Goal: Task Accomplishment & Management: Use online tool/utility

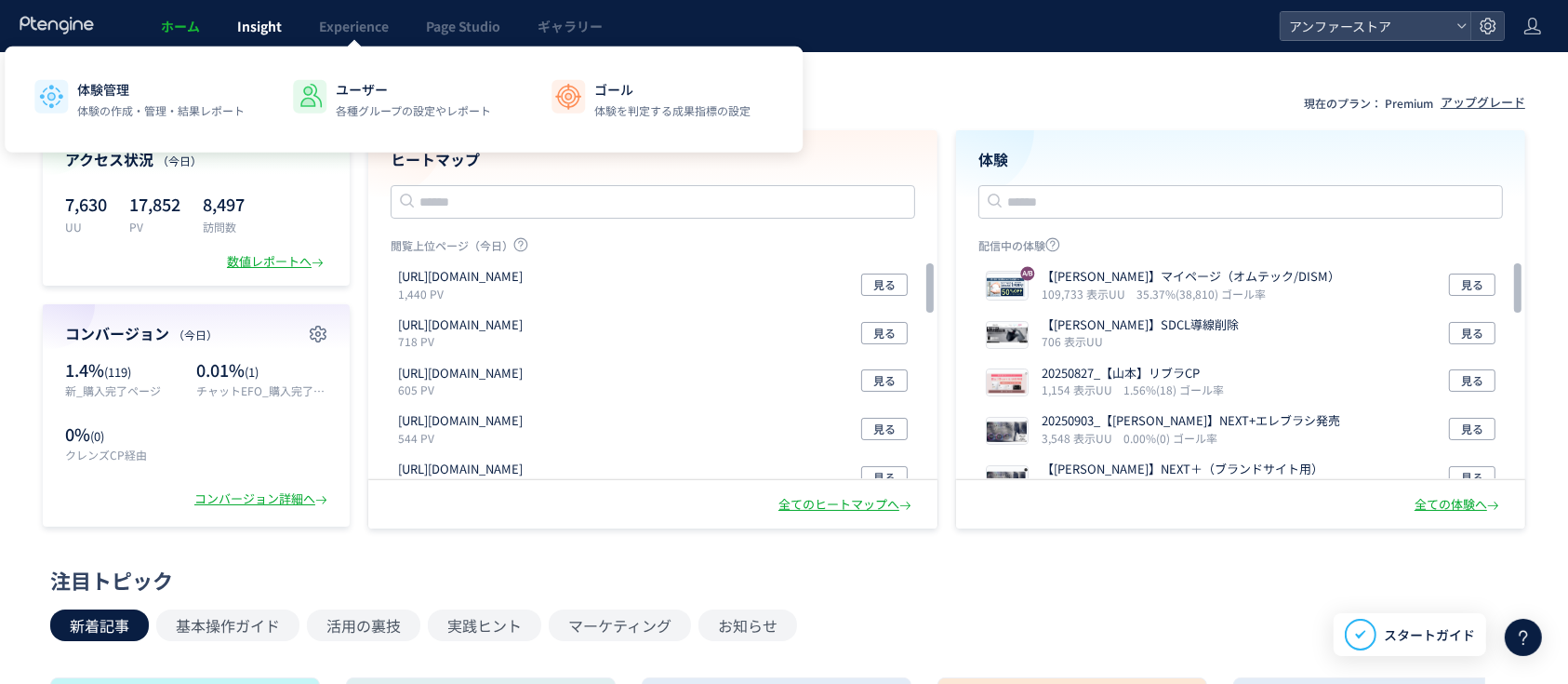
click at [282, 26] on link "Insight" at bounding box center [259, 26] width 82 height 52
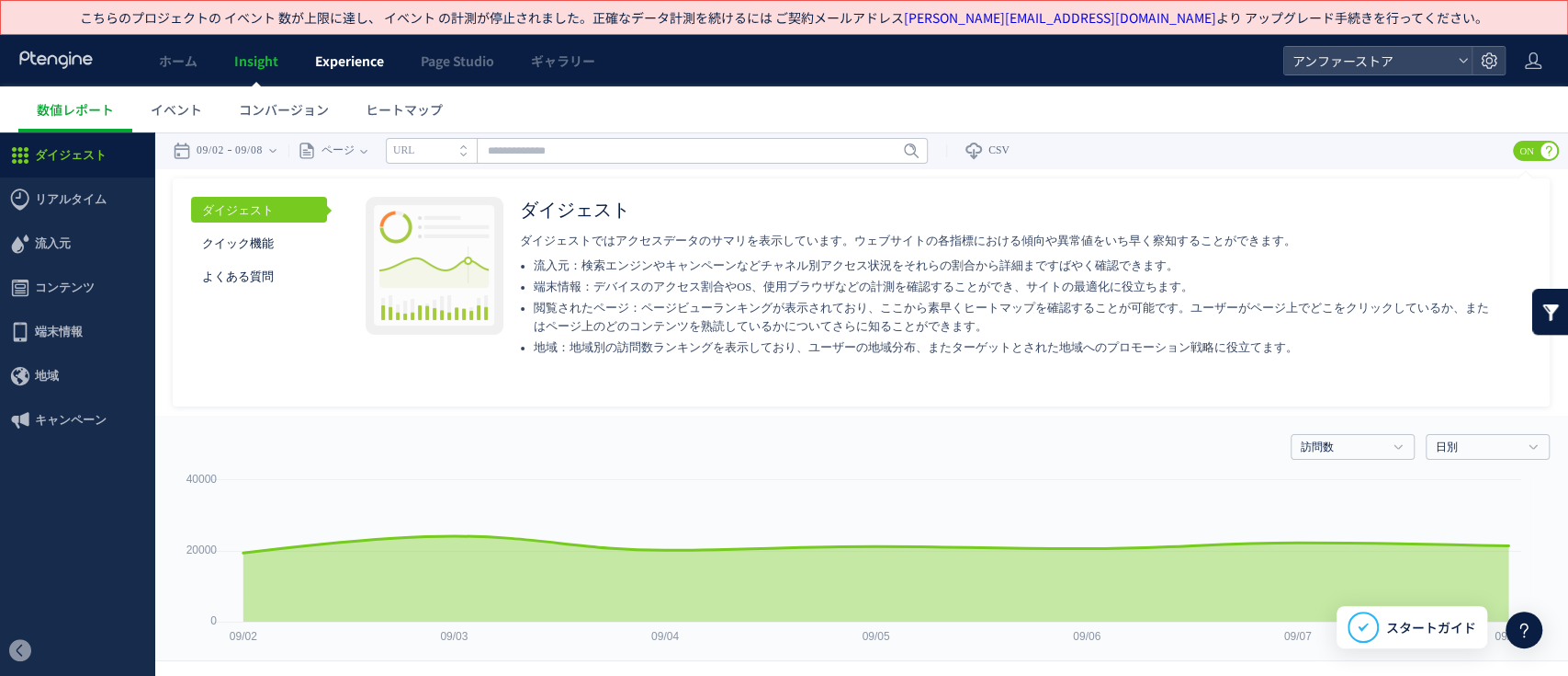
click at [364, 55] on span "Experience" at bounding box center [350, 60] width 69 height 18
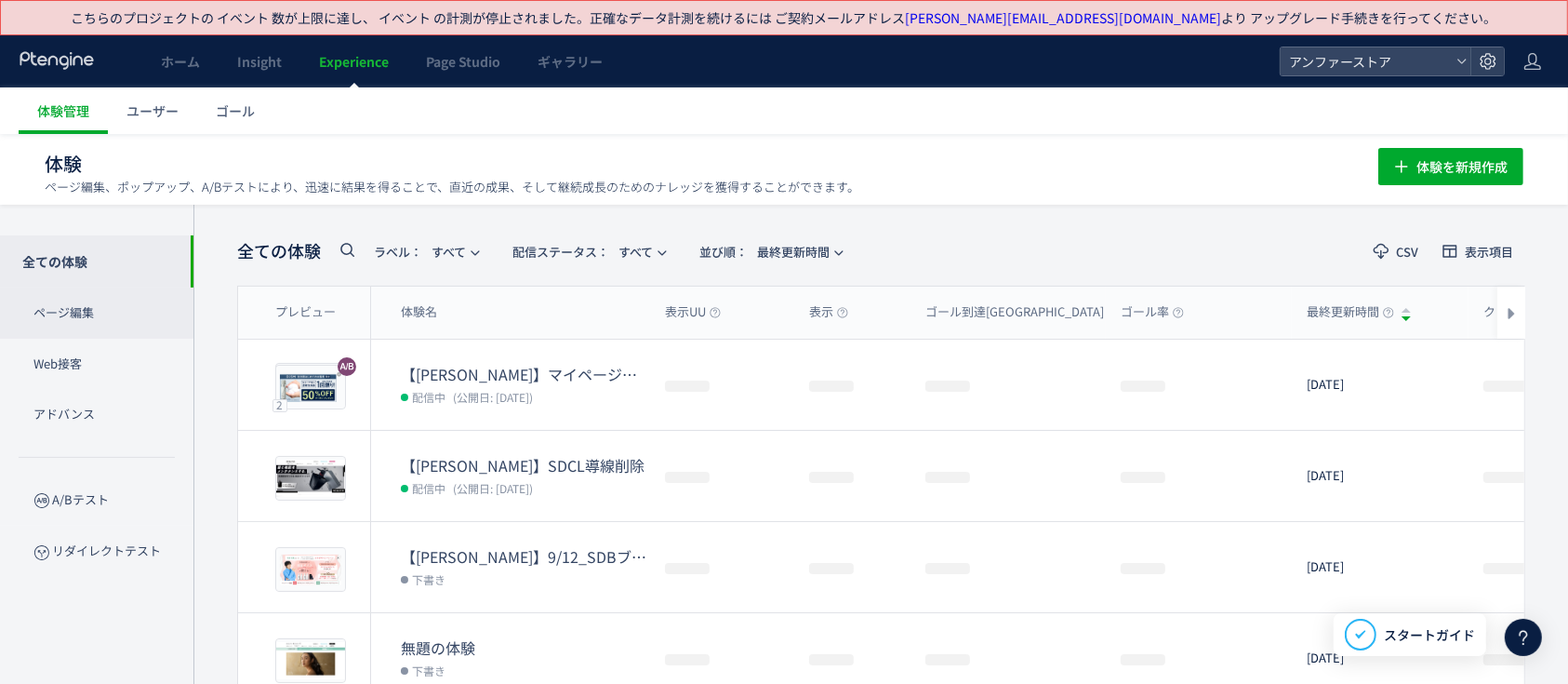
click at [109, 307] on p "ページ編集" at bounding box center [97, 312] width 193 height 51
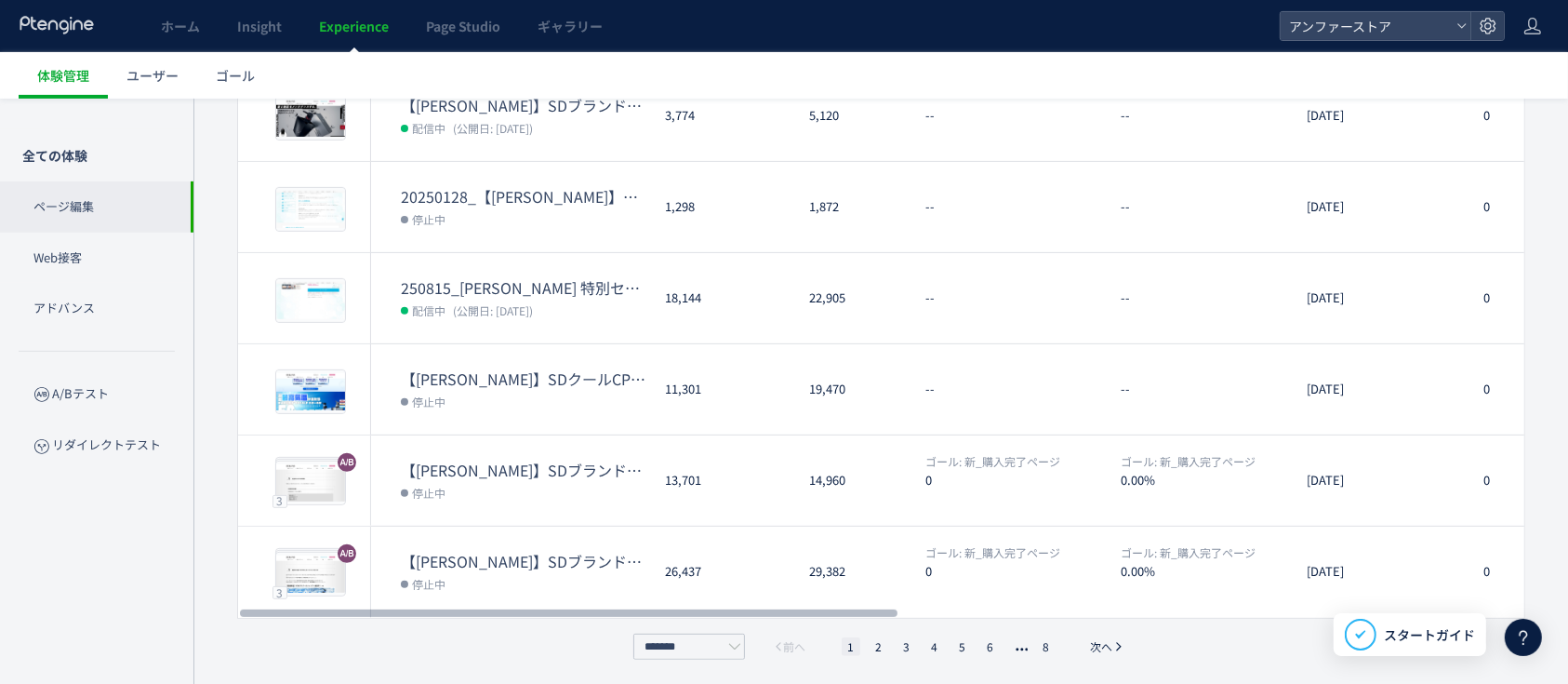
scroll to position [635, 0]
click at [881, 651] on li "2" at bounding box center [878, 644] width 18 height 18
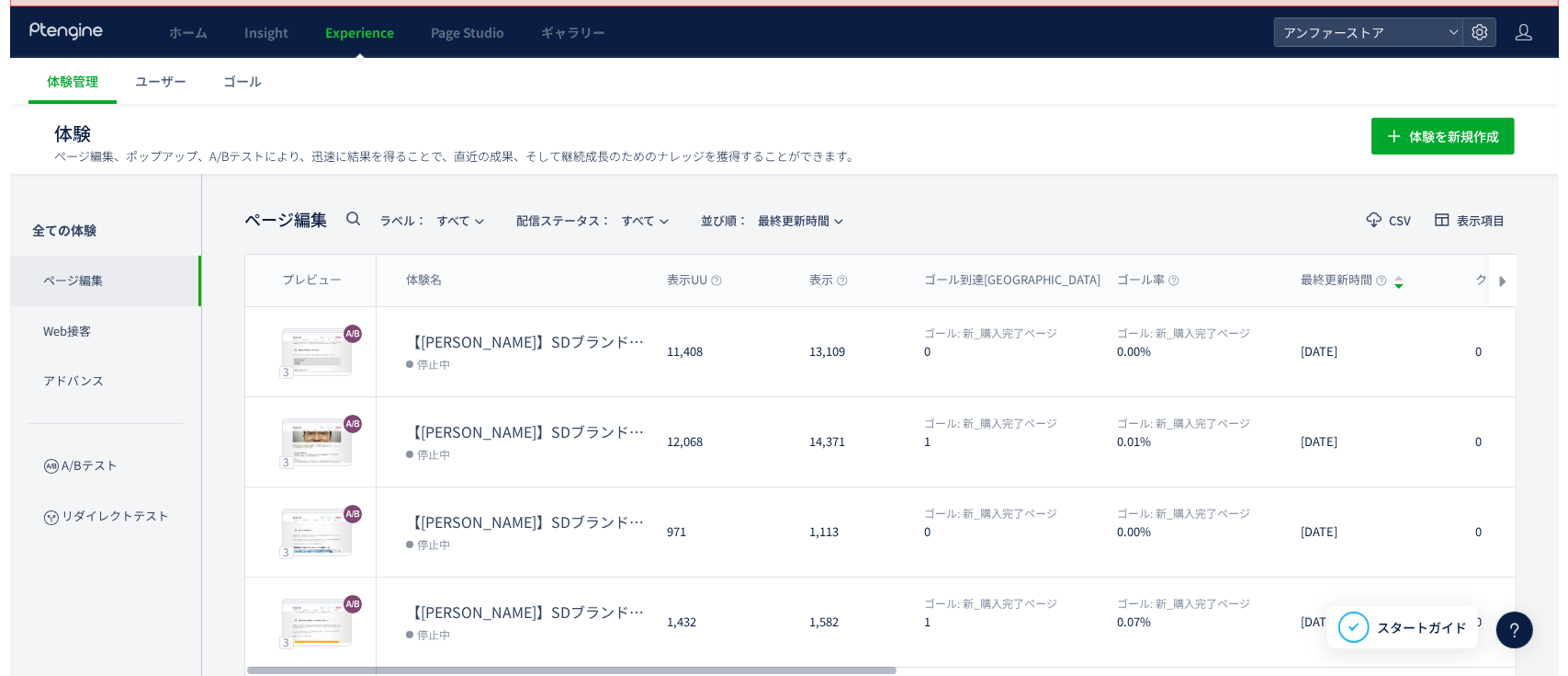
scroll to position [0, 0]
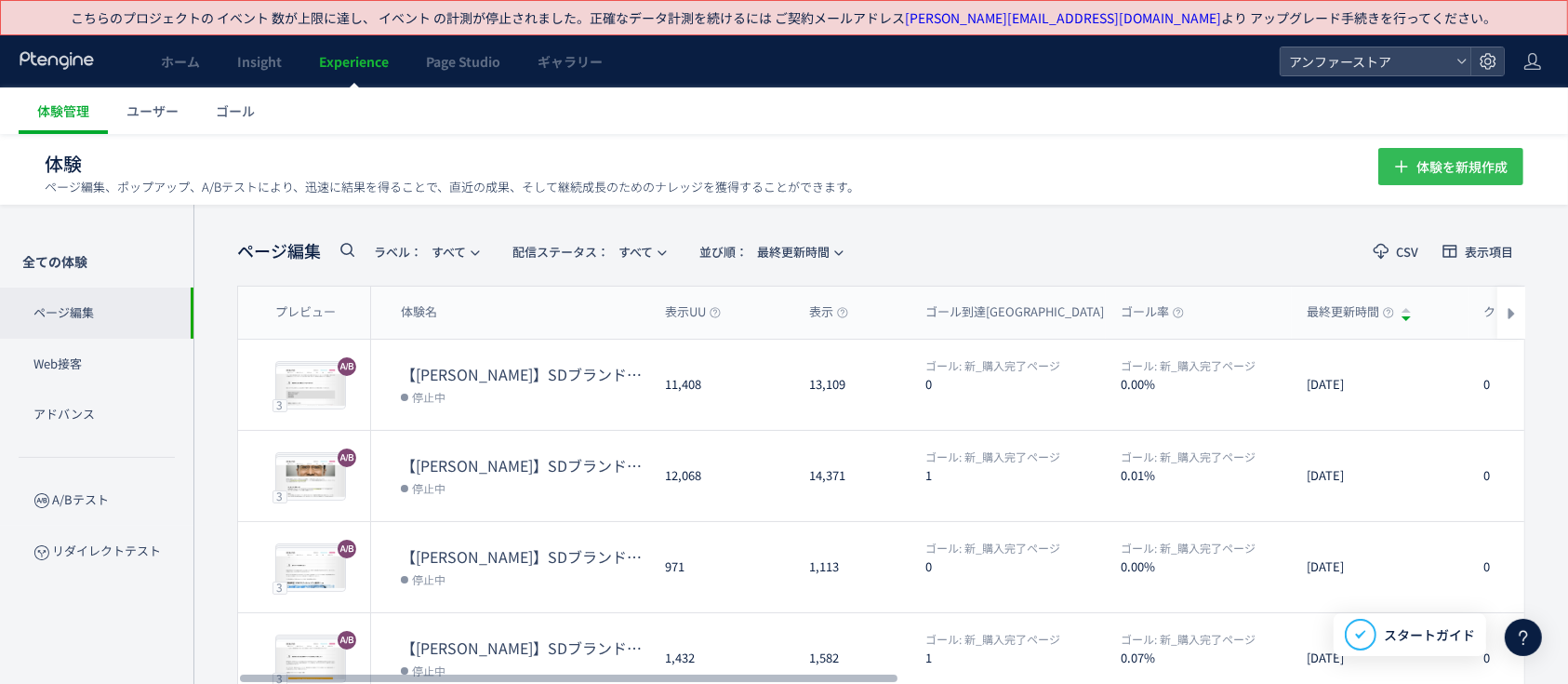
click at [1453, 181] on span "体験を新規作成" at bounding box center [1462, 166] width 91 height 37
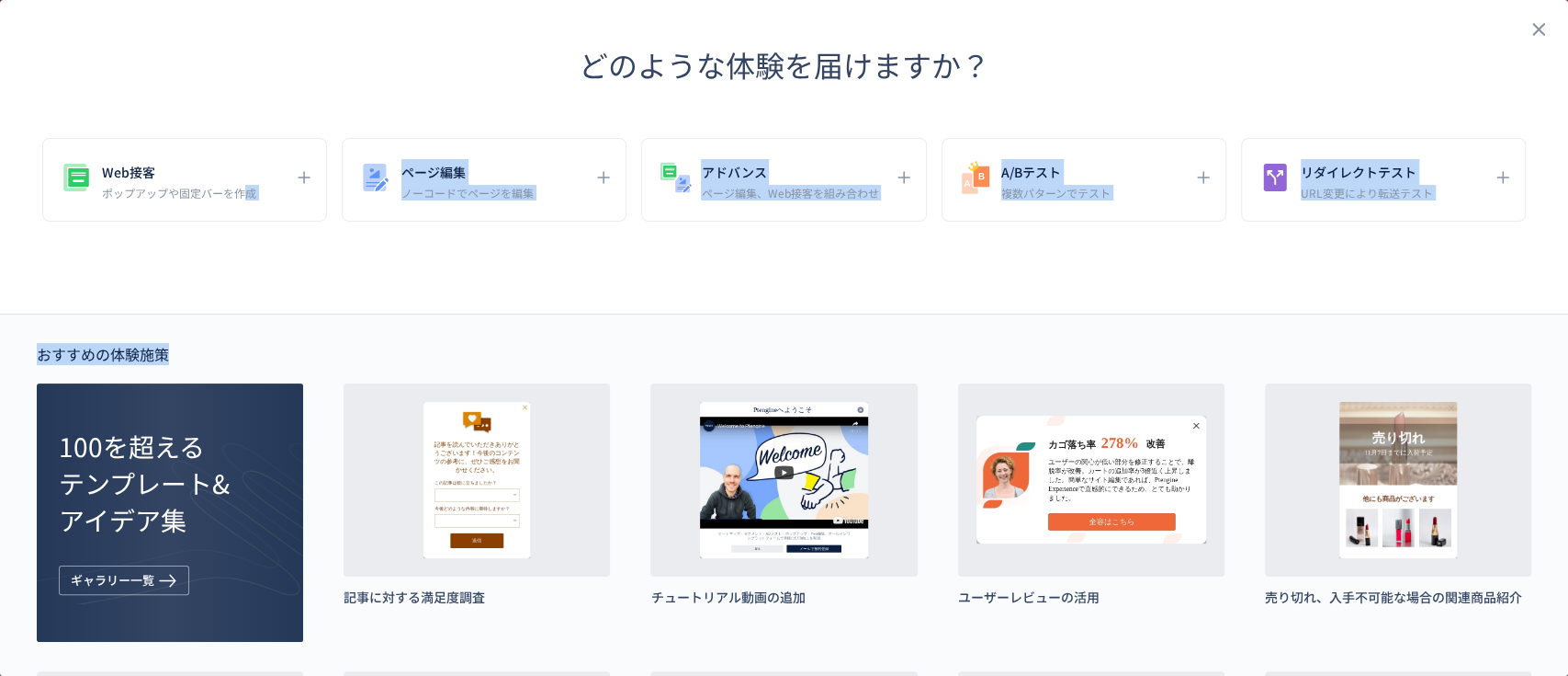
click at [249, 222] on div "どのような体験を届けますか？ Web接客 ポップアップや固定バーを作成 ページ編集 ノーコードでページを編集 アドバンス ページ編集、Web接客を組み合わせ …" at bounding box center [784, 631] width 1568 height 1263
click at [592, 168] on icon "dialog" at bounding box center [603, 177] width 22 height 22
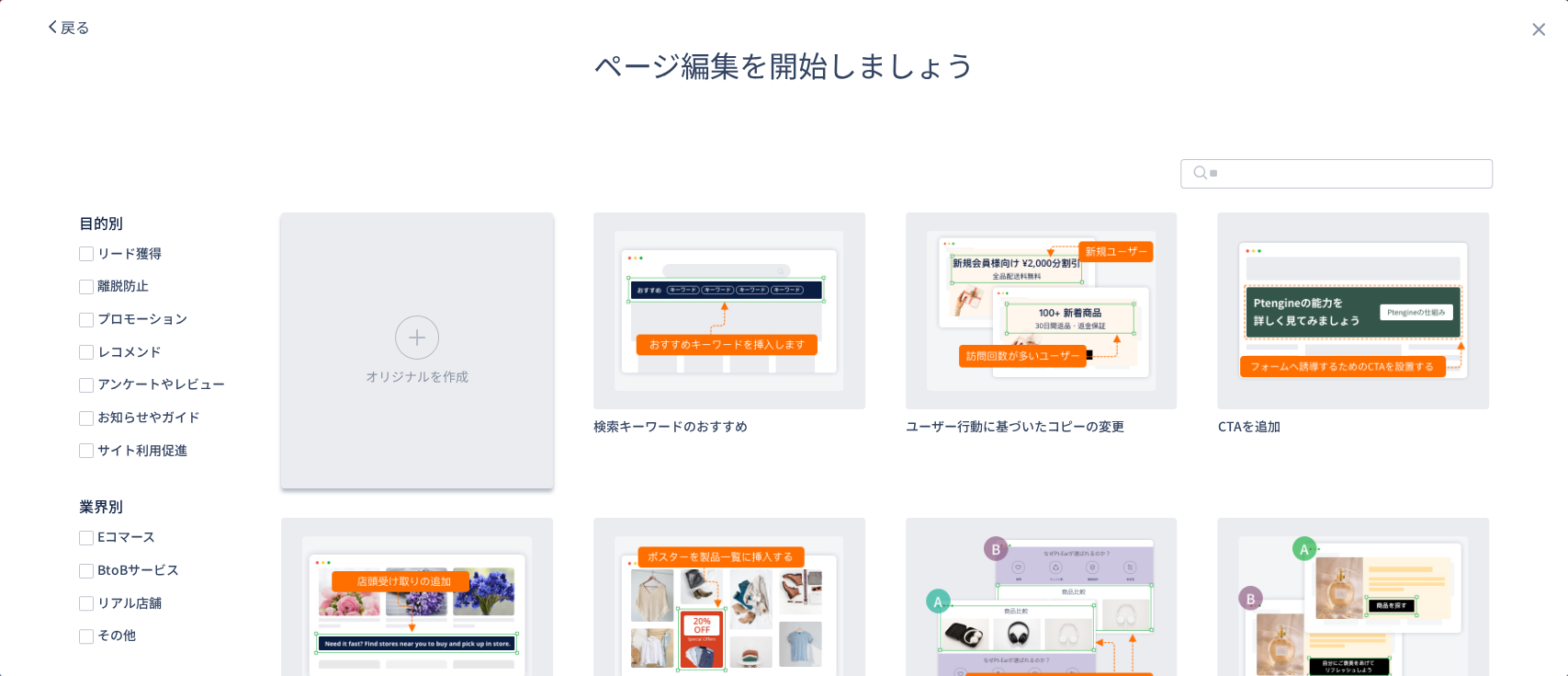
click at [384, 339] on div "オリジナルを作成" at bounding box center [417, 350] width 272 height 275
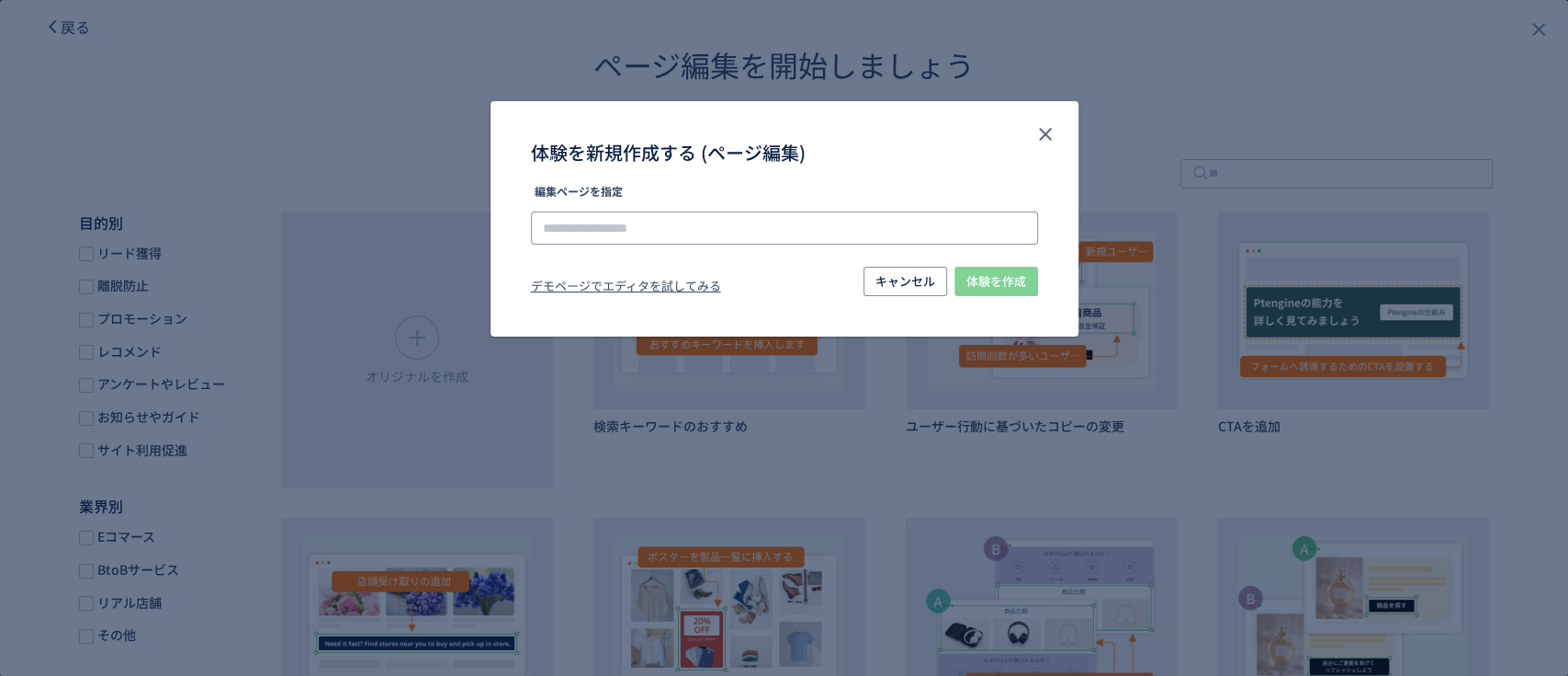
click at [674, 215] on input "体験を新規作成する (ページ編集)" at bounding box center [784, 228] width 507 height 33
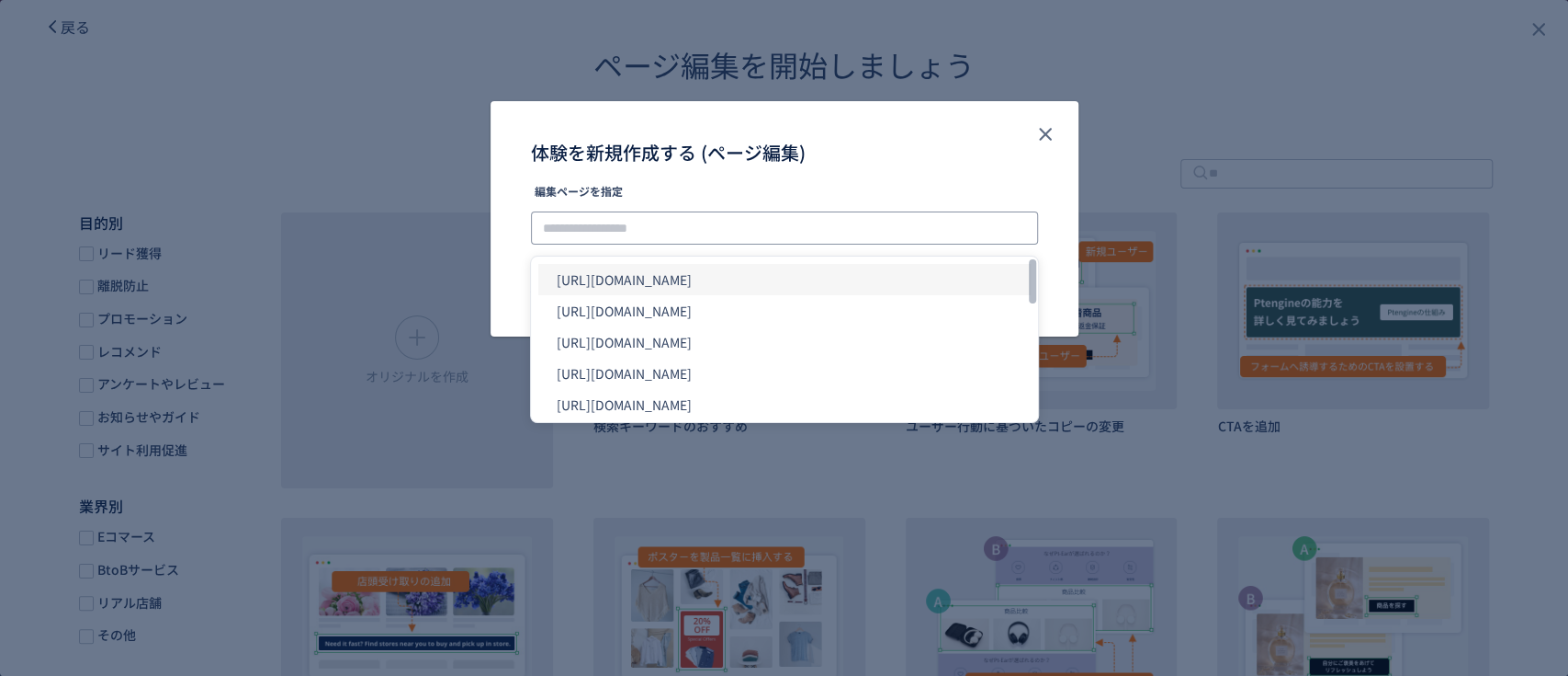
paste input "**********"
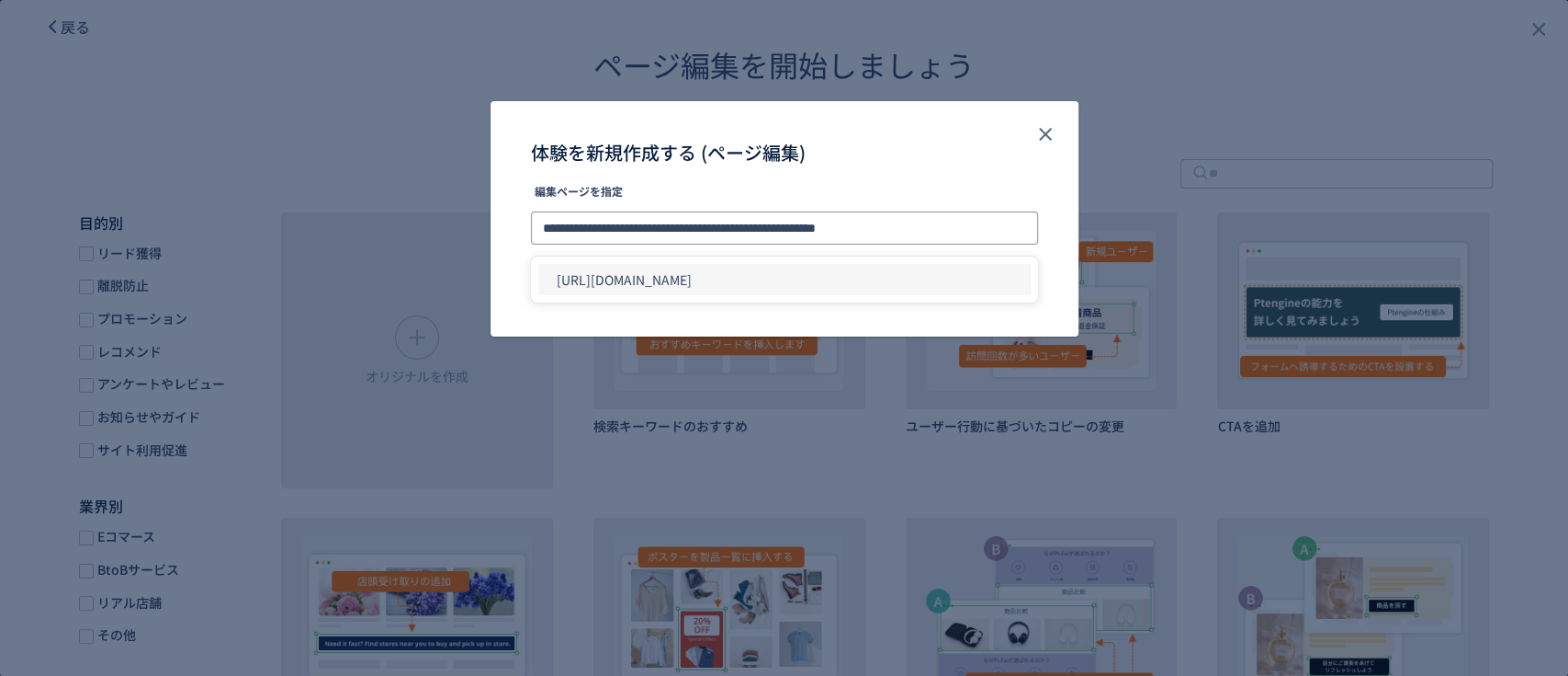
type input "**********"
click at [935, 280] on li "[URL][DOMAIN_NAME]" at bounding box center [784, 279] width 492 height 32
click at [1005, 275] on span "体験を作成" at bounding box center [996, 281] width 59 height 30
